Goal: Ask a question

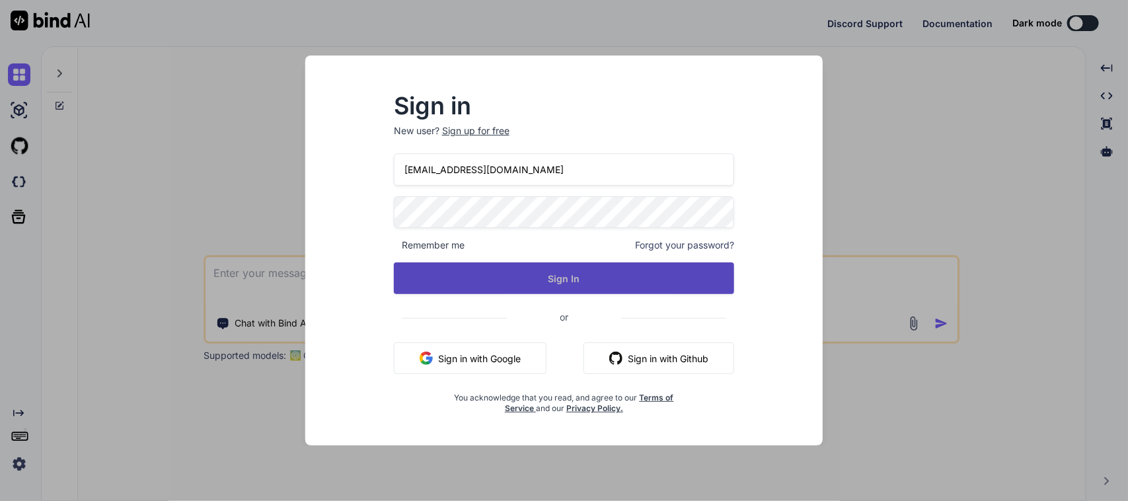
click at [484, 278] on button "Sign In" at bounding box center [564, 278] width 341 height 32
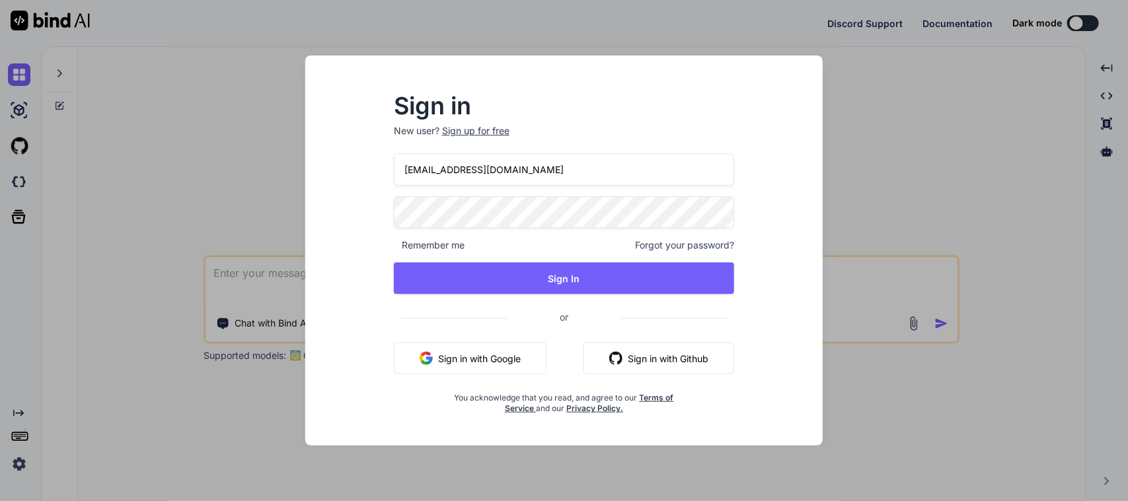
drag, startPoint x: 429, startPoint y: 166, endPoint x: 572, endPoint y: 165, distance: 142.7
click at [572, 165] on input "[EMAIL_ADDRESS][DOMAIN_NAME]" at bounding box center [564, 169] width 341 height 32
click at [341, 159] on div "Sign in New user? Sign up for free [EMAIL_ADDRESS][DOMAIN_NAME] Remember me For…" at bounding box center [564, 262] width 496 height 367
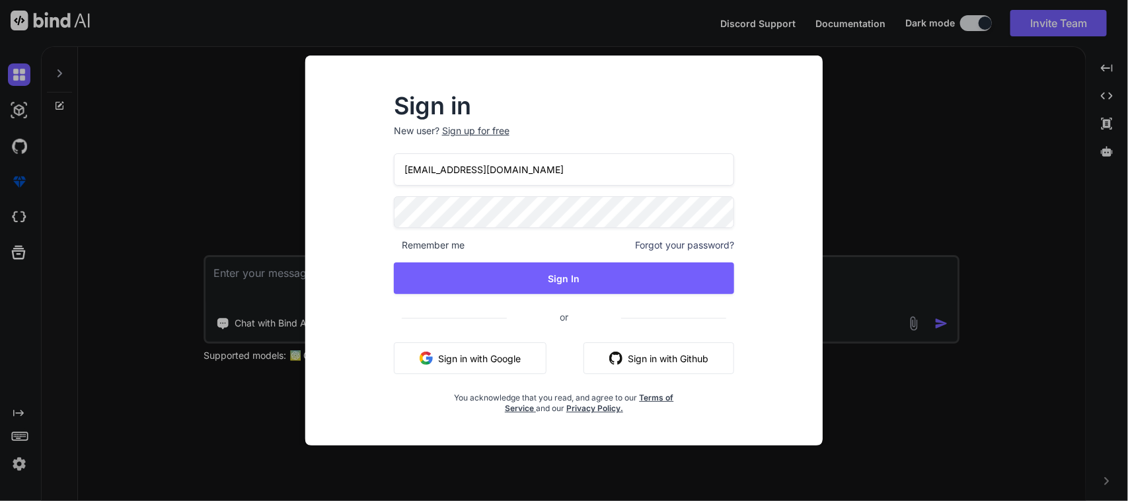
click at [215, 276] on div "Sign in New user? Sign up for free [EMAIL_ADDRESS][DOMAIN_NAME] Remember me For…" at bounding box center [564, 250] width 1128 height 501
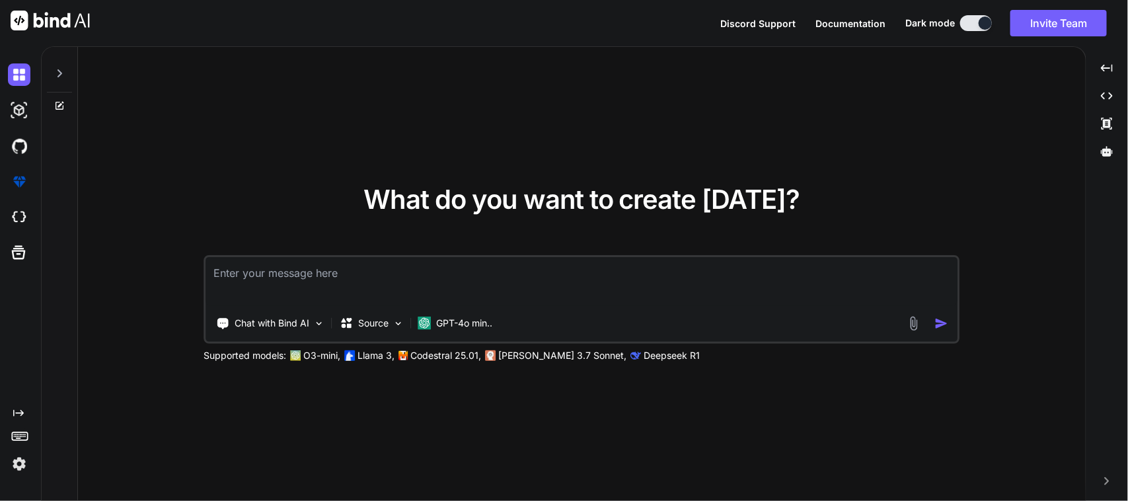
click at [231, 276] on textarea at bounding box center [581, 281] width 751 height 49
paste textarea "itemNumberController.text = itemNumberController.text = itemNumber = args["item…"
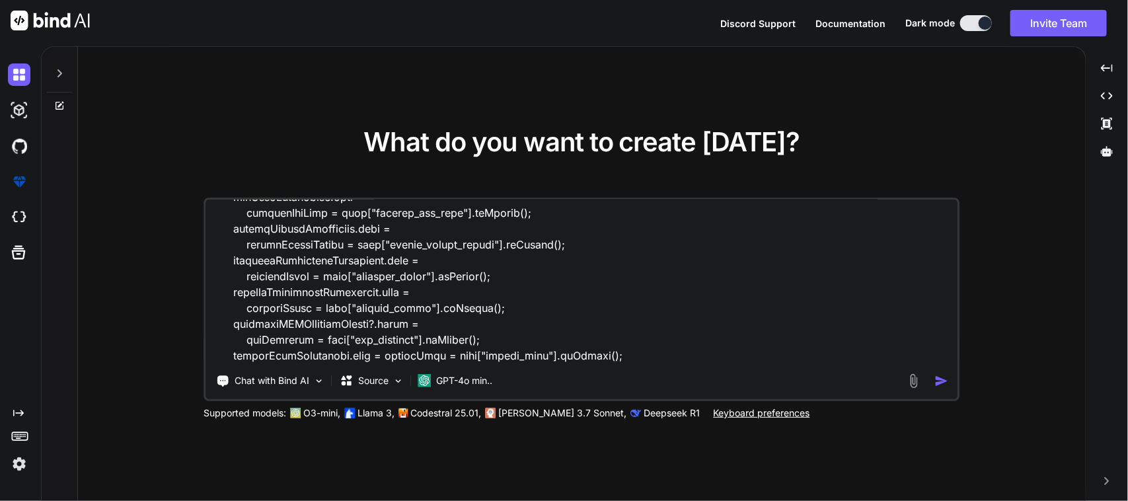
scroll to position [286, 0]
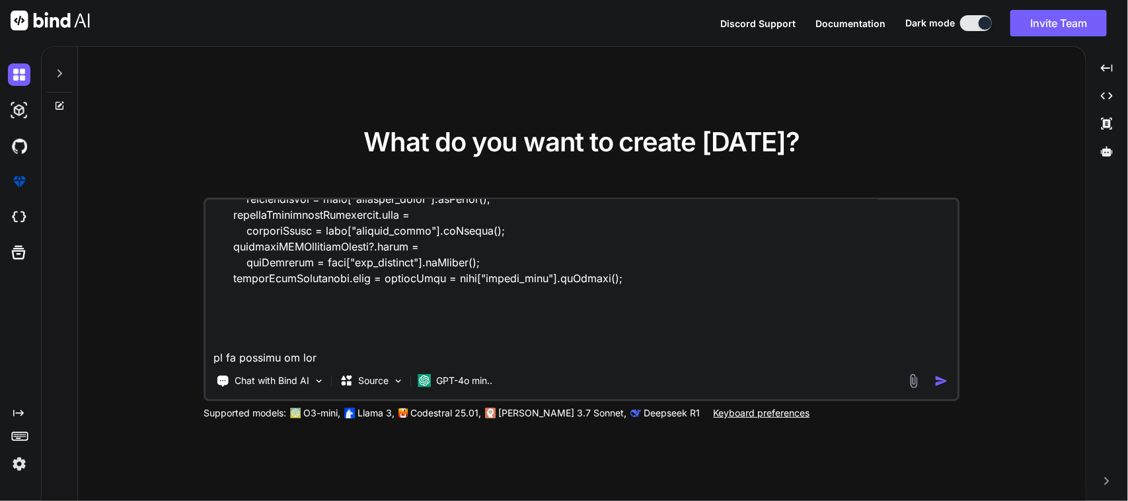
type textarea "itemNumberController.text = itemNumberController.text = itemNumber = args["item…"
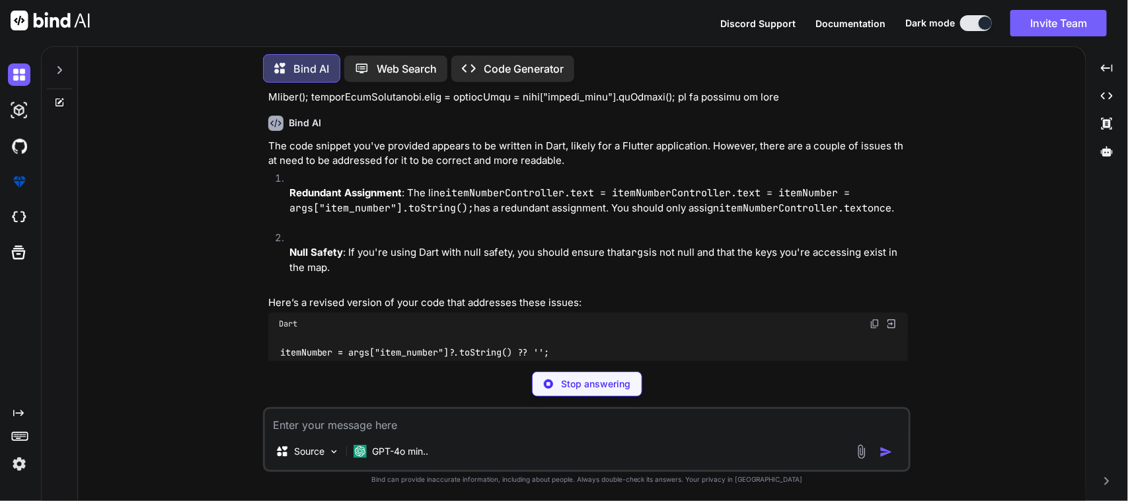
scroll to position [165, 0]
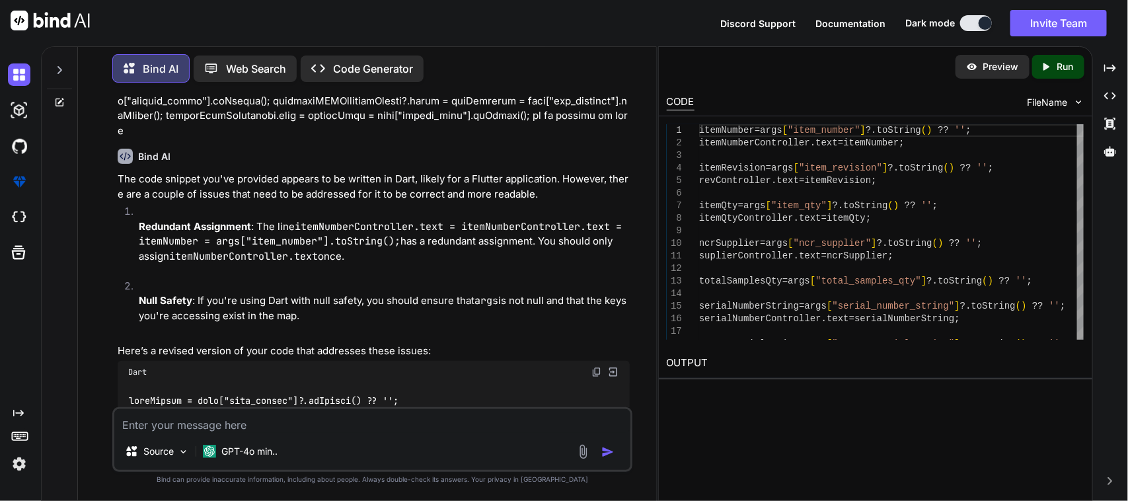
click at [596, 367] on img at bounding box center [596, 372] width 11 height 11
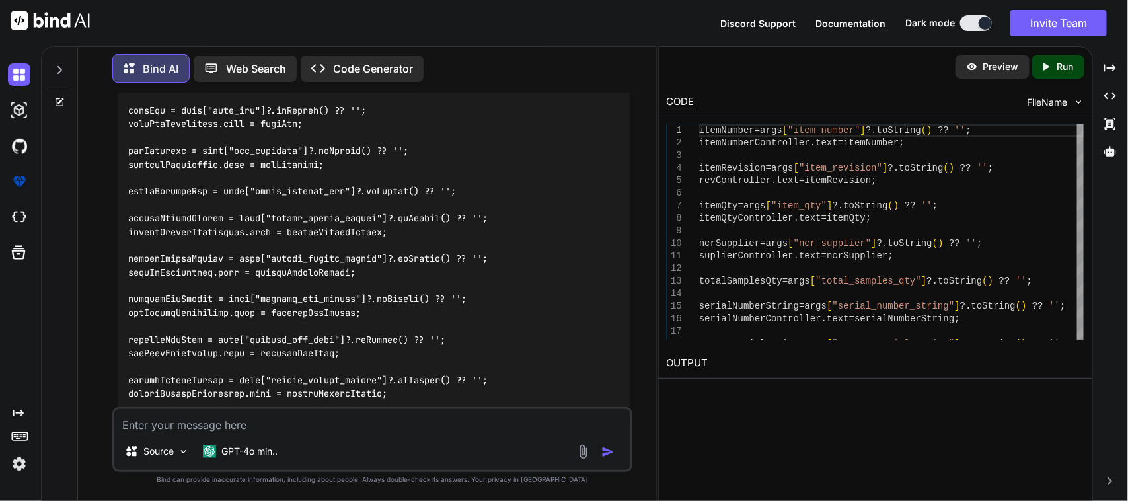
scroll to position [578, 0]
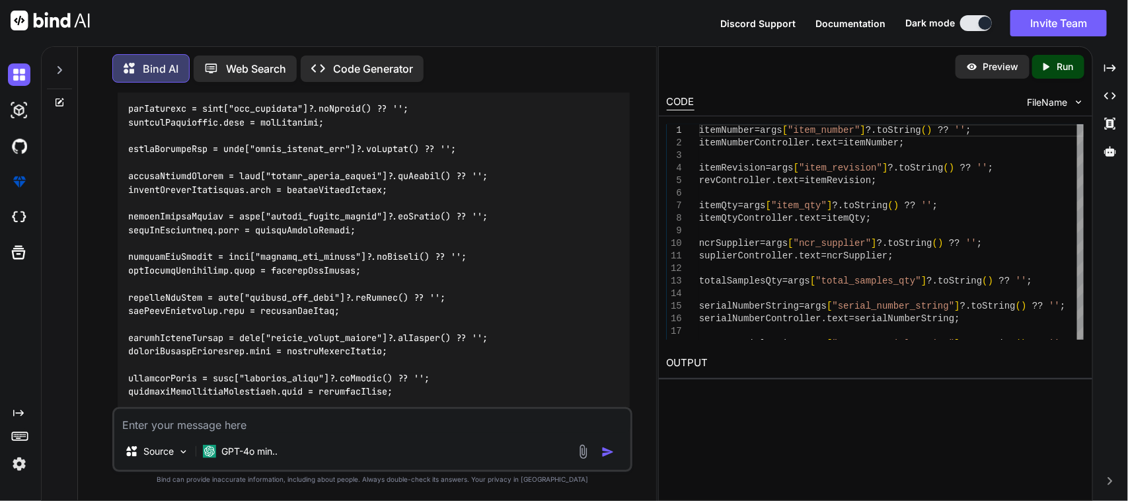
click at [163, 430] on textarea at bounding box center [372, 421] width 517 height 24
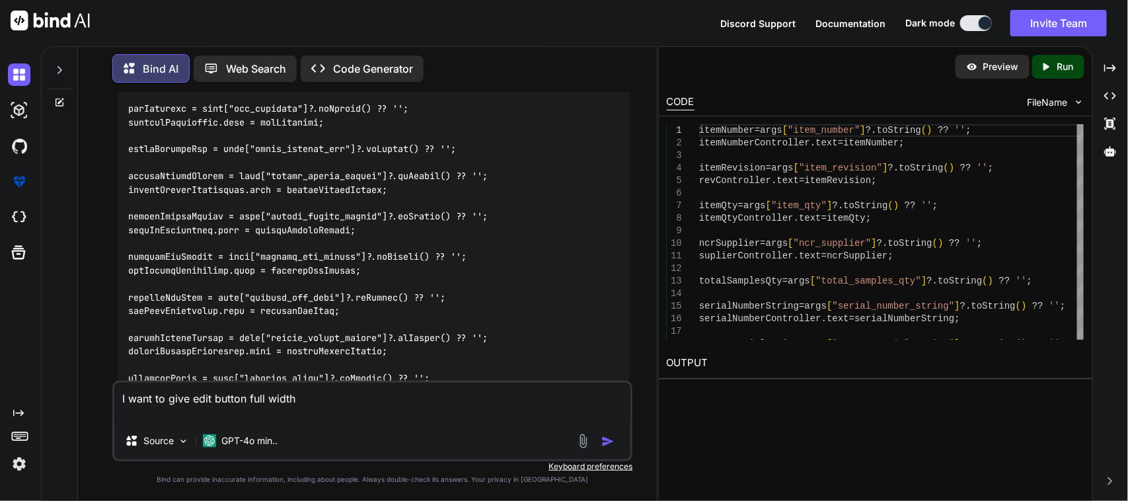
paste textarea "Row( mainAxisAlignment: MainAxisAlignment.spaceBetween, children: [ Center( chi…"
type textarea "I want to give edit button full width Row( mainAxisAlignment: MainAxisAlignment…"
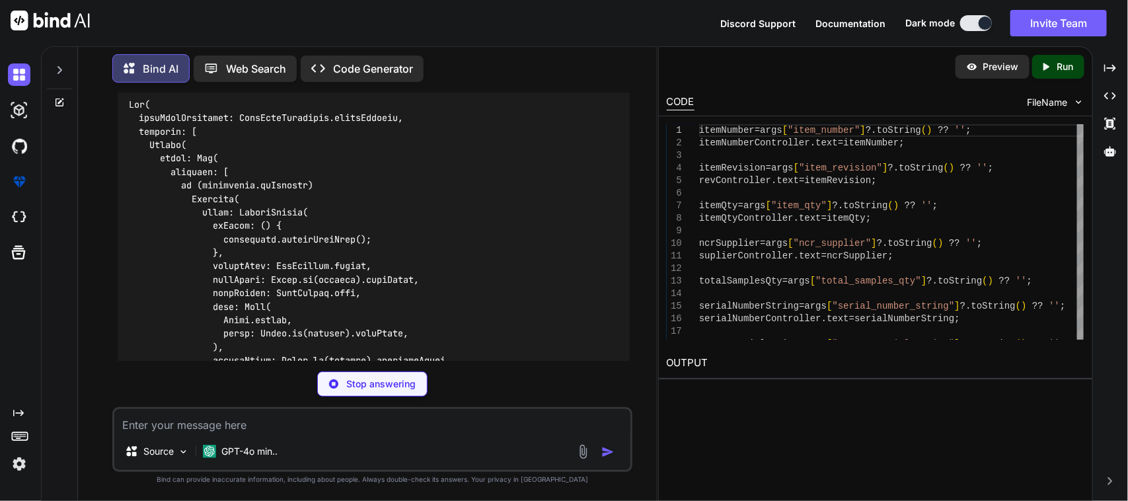
scroll to position [1270, 0]
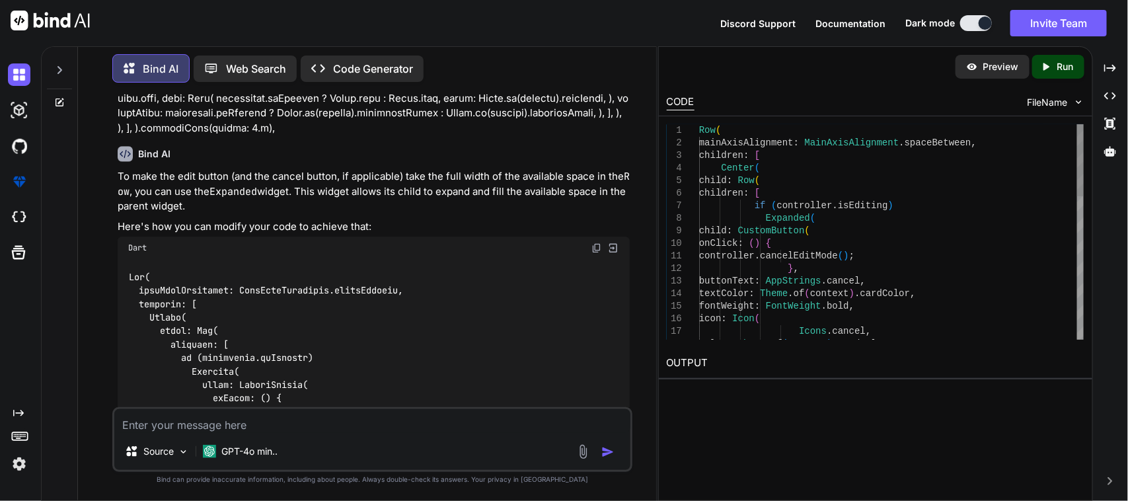
click at [595, 242] on img at bounding box center [596, 247] width 11 height 11
